Goal: Task Accomplishment & Management: Manage account settings

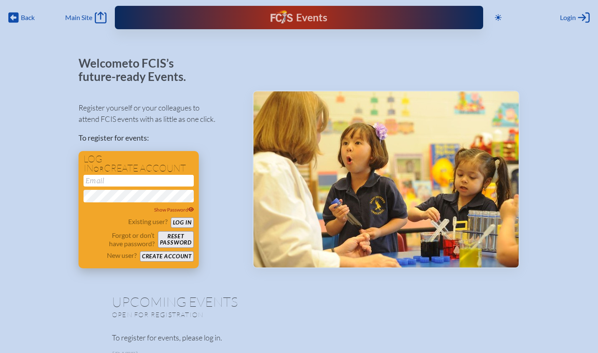
click at [153, 179] on input "email" at bounding box center [138, 181] width 110 height 12
click at [165, 181] on input "[EMAIL_ADDRESS][DOMAIN_NAME]" at bounding box center [138, 181] width 110 height 12
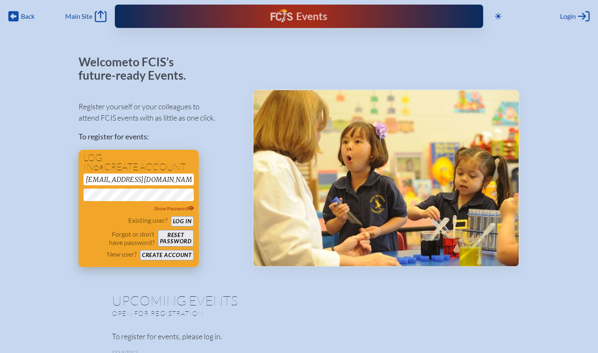
scroll to position [1, 0]
type input "[EMAIL_ADDRESS][DOMAIN_NAME]"
click at [184, 220] on button "Log in" at bounding box center [182, 221] width 23 height 10
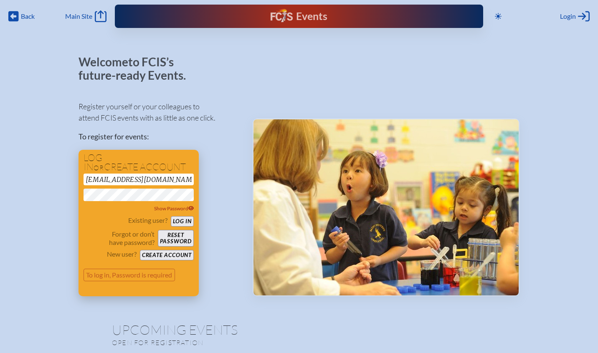
scroll to position [2, 0]
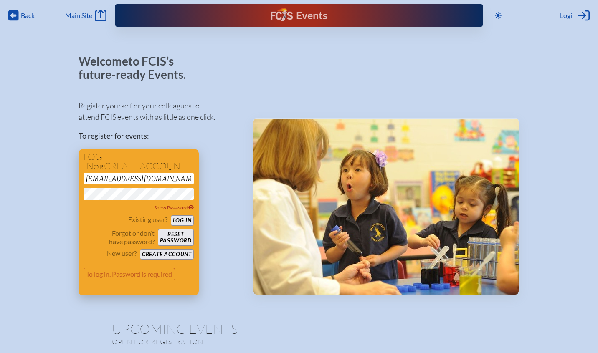
click at [185, 233] on button "Reset password" at bounding box center [176, 237] width 36 height 17
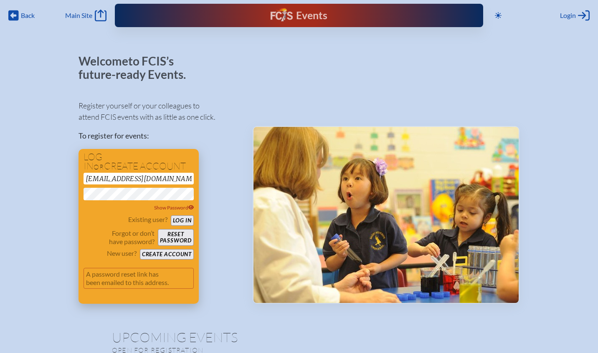
scroll to position [8, 0]
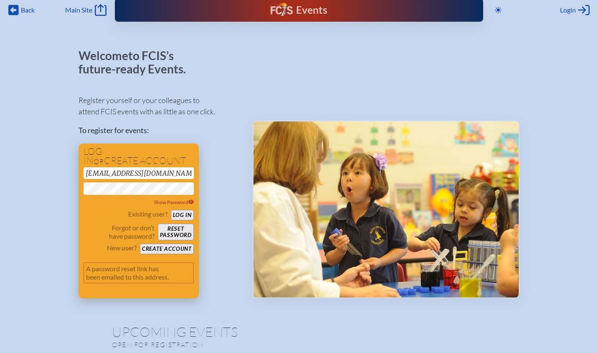
click at [188, 220] on div "Existing user? Log in Forgot or don’t have password? Reset password New user? C…" at bounding box center [138, 232] width 110 height 44
click at [187, 215] on button "Log in" at bounding box center [182, 215] width 23 height 10
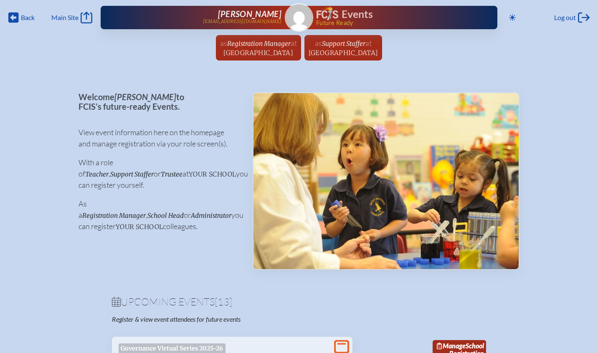
scroll to position [3, 0]
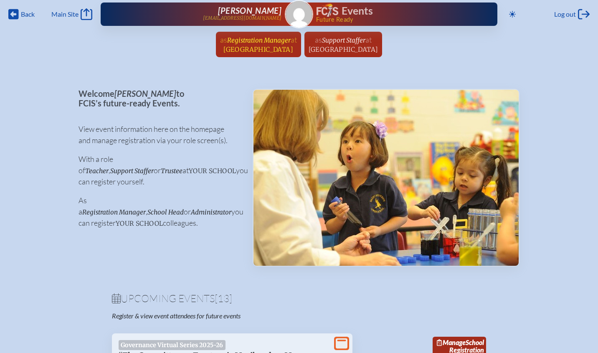
click at [227, 42] on span "Registration Manager" at bounding box center [258, 40] width 63 height 8
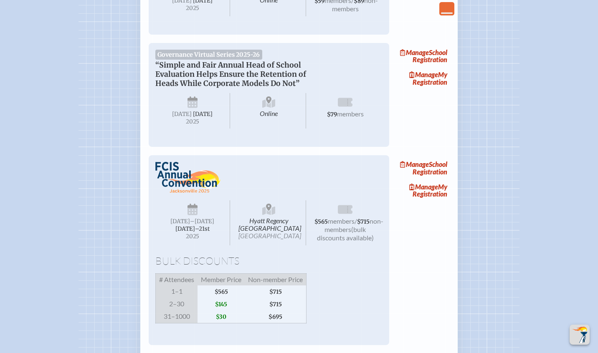
scroll to position [923, 0]
click at [433, 177] on link "Manage School Registration" at bounding box center [422, 167] width 53 height 19
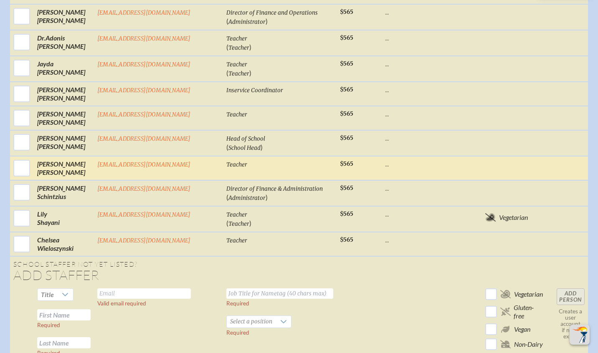
scroll to position [676, 0]
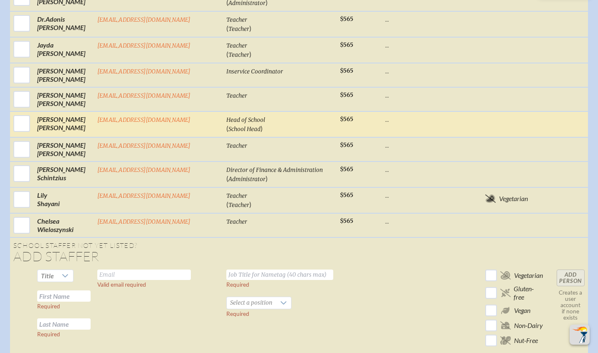
click at [385, 124] on p "..." at bounding box center [415, 119] width 60 height 8
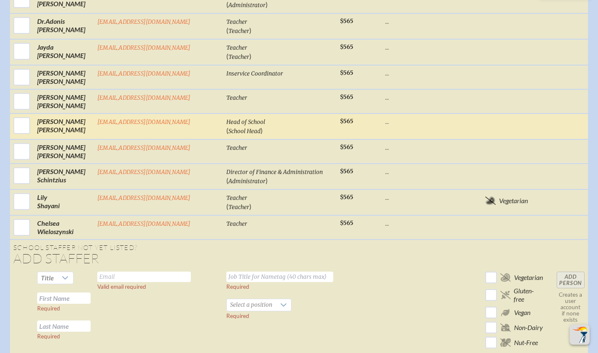
scroll to position [674, 0]
click at [25, 136] on input "checkbox" at bounding box center [21, 125] width 21 height 21
checkbox input "true"
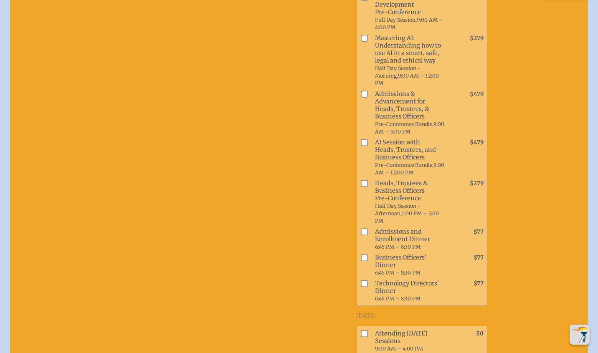
scroll to position [832, 0]
